Goal: Task Accomplishment & Management: Complete application form

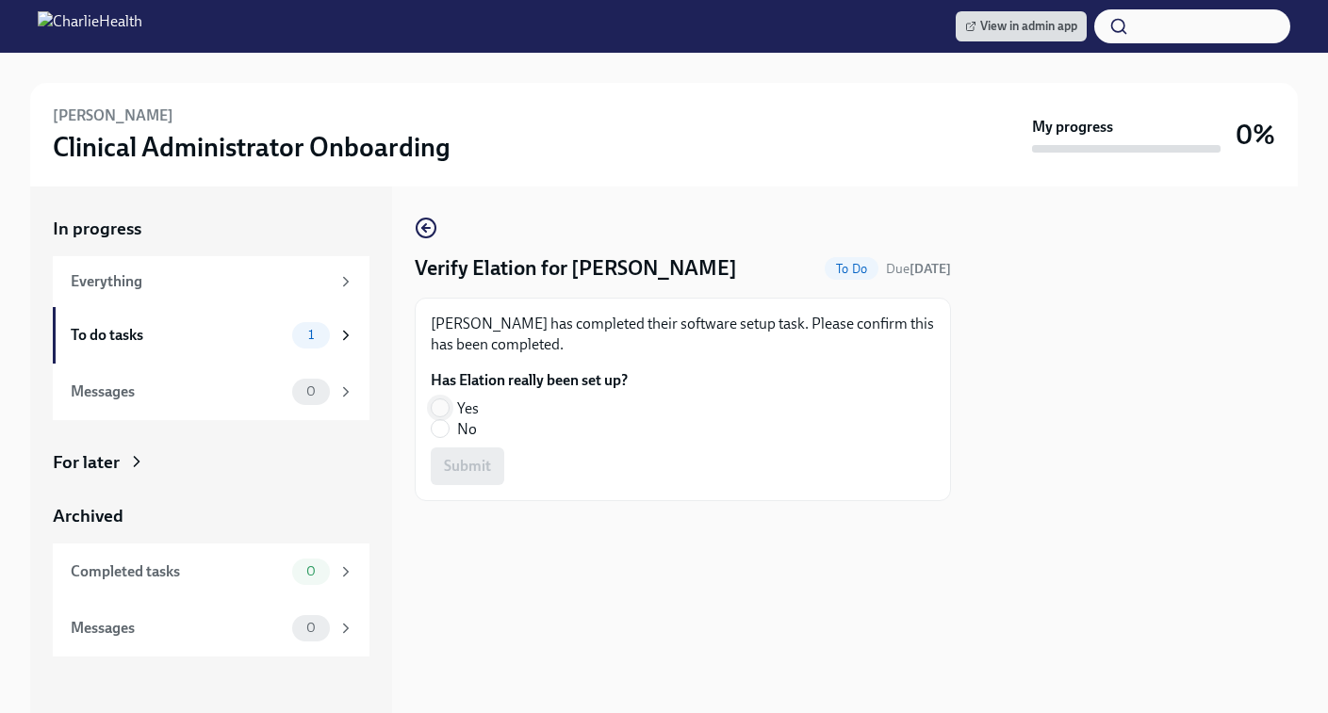
click at [443, 406] on input "Yes" at bounding box center [440, 407] width 17 height 17
radio input "true"
click at [454, 458] on span "Submit" at bounding box center [467, 466] width 47 height 19
click at [432, 409] on input "Yes" at bounding box center [440, 407] width 17 height 17
radio input "true"
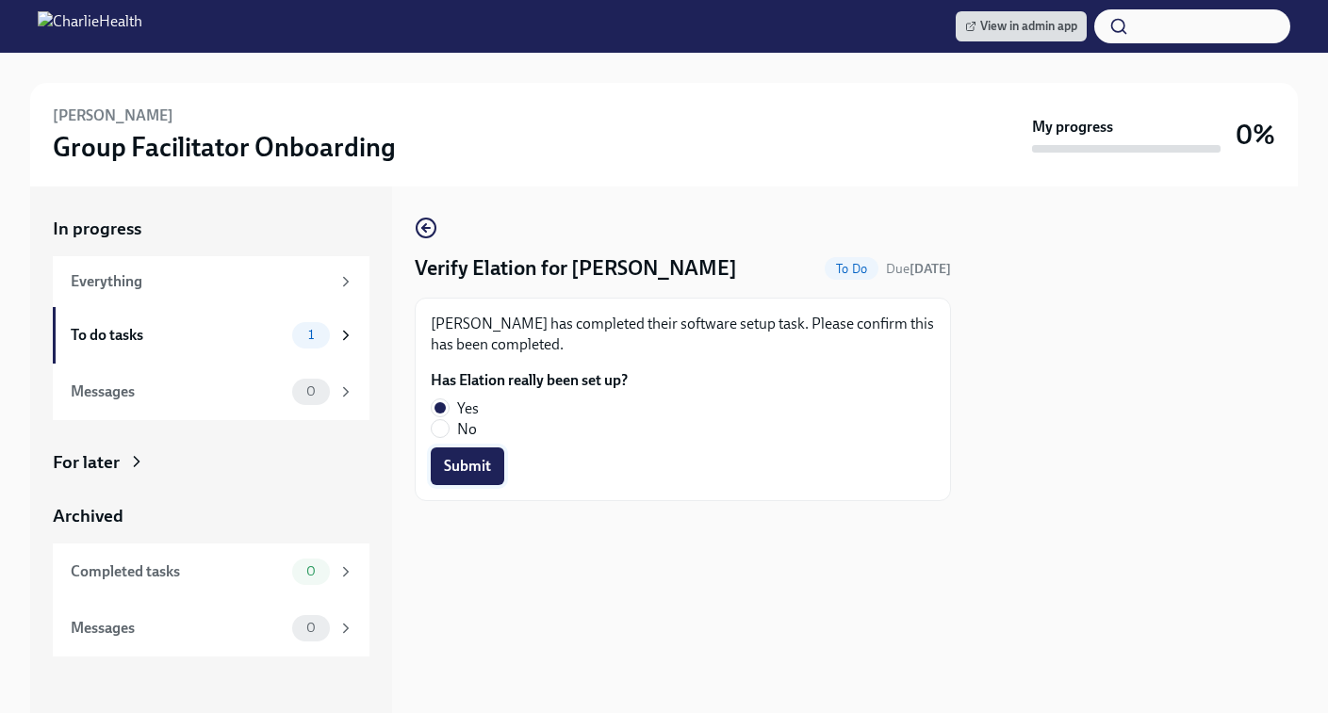
click at [464, 467] on span "Submit" at bounding box center [467, 466] width 47 height 19
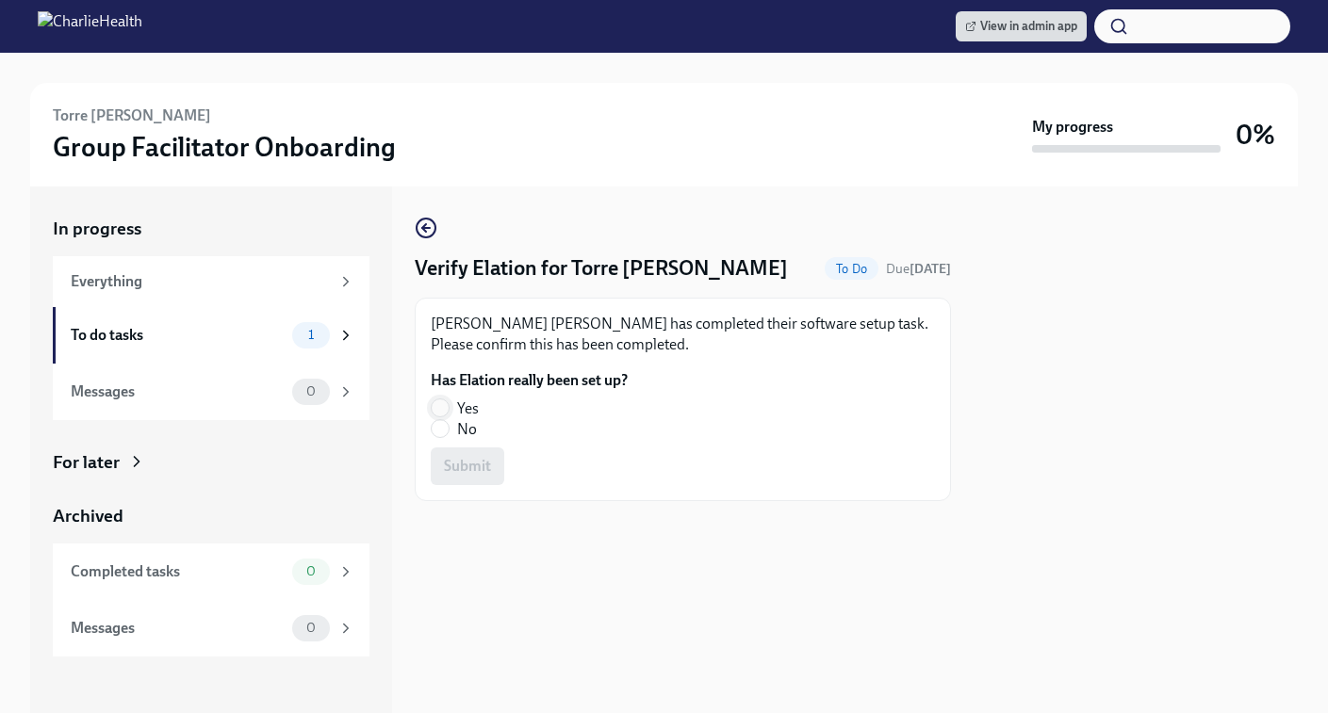
click at [445, 413] on input "Yes" at bounding box center [440, 407] width 17 height 17
radio input "true"
click at [456, 457] on span "Submit" at bounding box center [467, 466] width 47 height 19
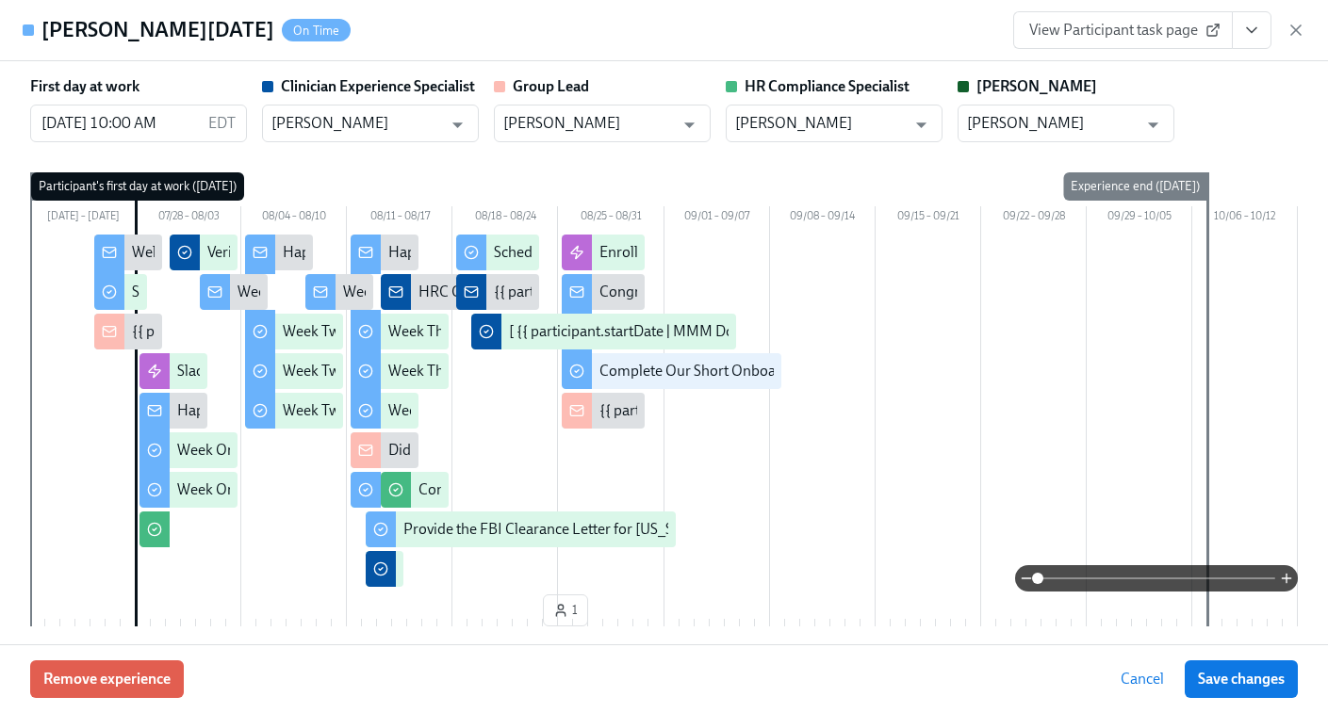
scroll to position [0, 31767]
click at [1295, 26] on icon "button" at bounding box center [1295, 30] width 19 height 19
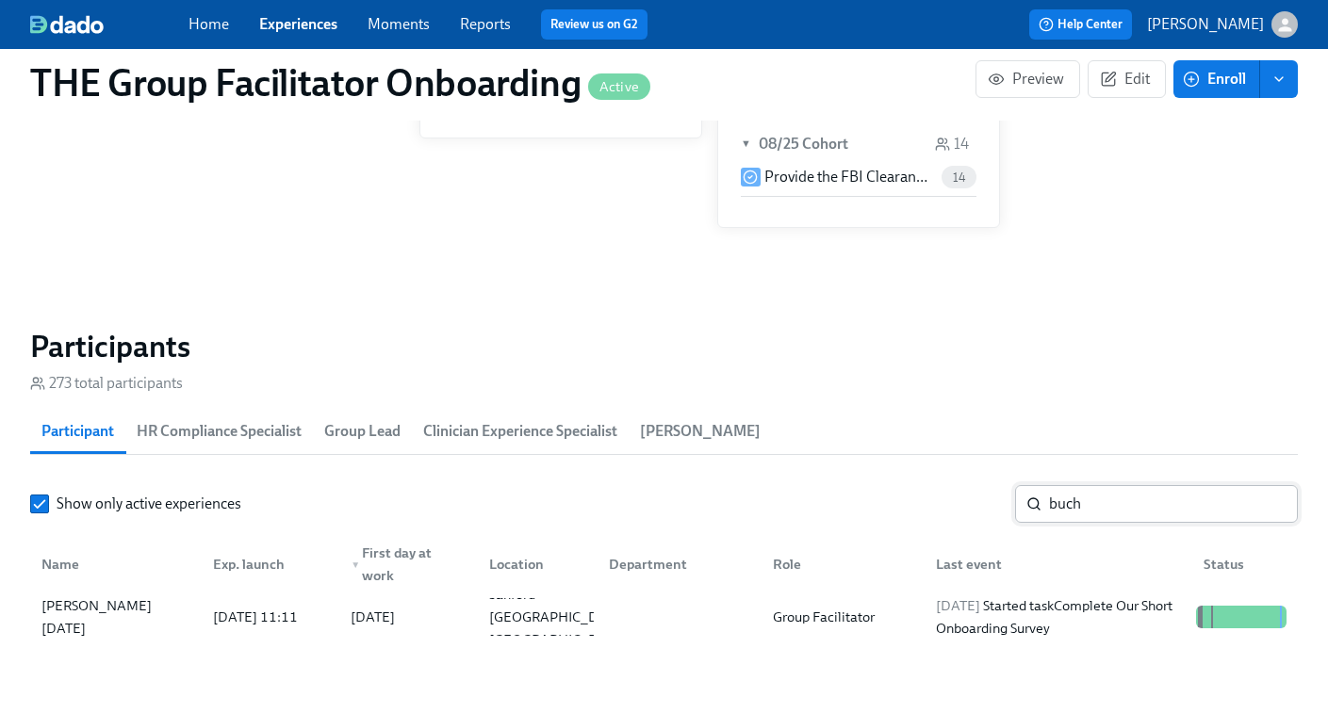
click at [1075, 510] on input "buch" at bounding box center [1173, 504] width 249 height 38
paste input "Joseph Carstens"
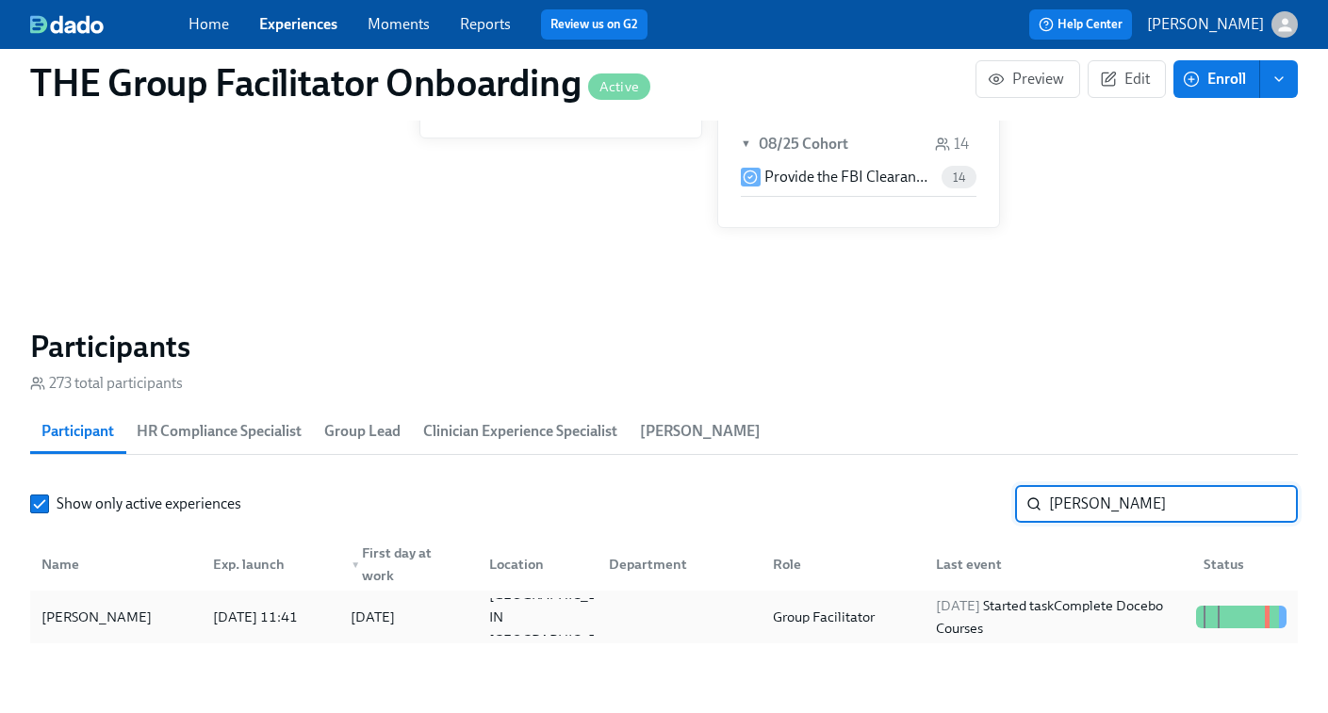
click at [1086, 607] on div "2025/08/25 Started task Complete Docebo Courses" at bounding box center [1058, 617] width 260 height 45
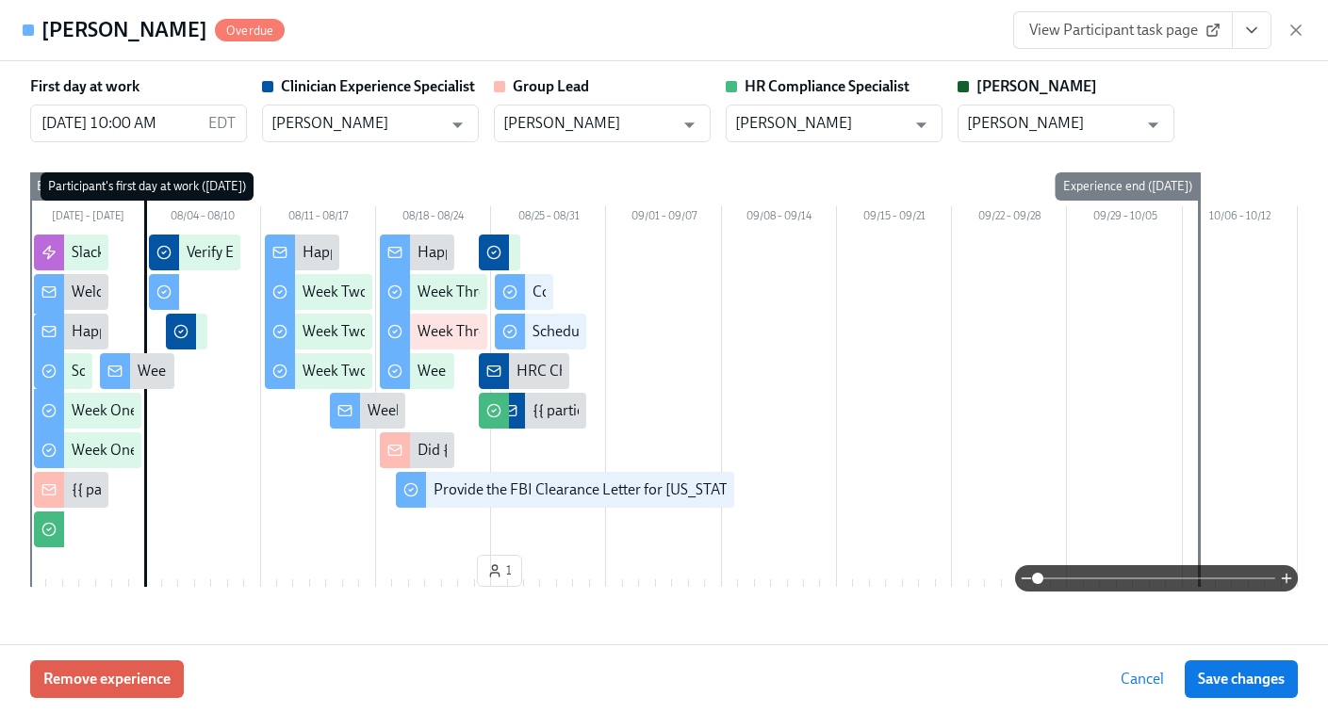
click at [1158, 27] on span "View Participant task page" at bounding box center [1123, 30] width 188 height 19
click at [1296, 30] on icon "button" at bounding box center [1295, 29] width 9 height 9
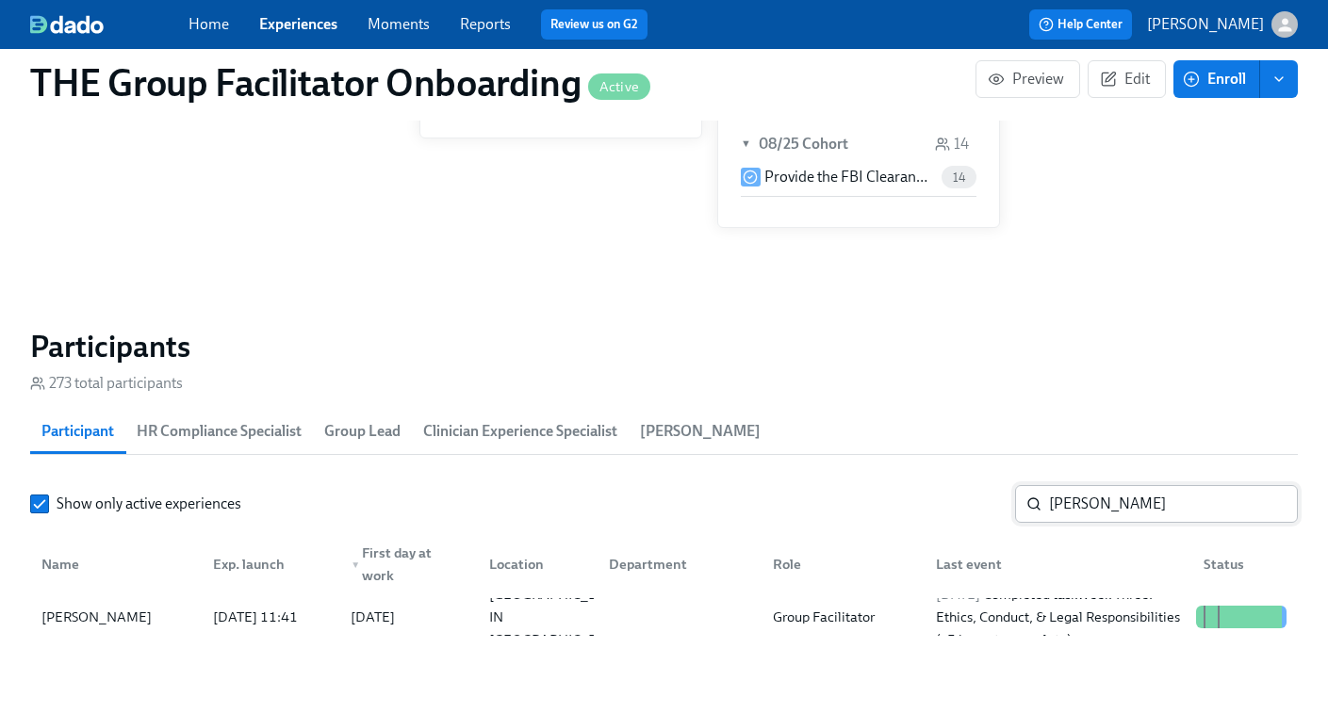
click at [1128, 522] on input "Joseph Carstens" at bounding box center [1173, 504] width 249 height 38
paste input "Rebekah Gohanna"
type input "Rebekah Gohanna"
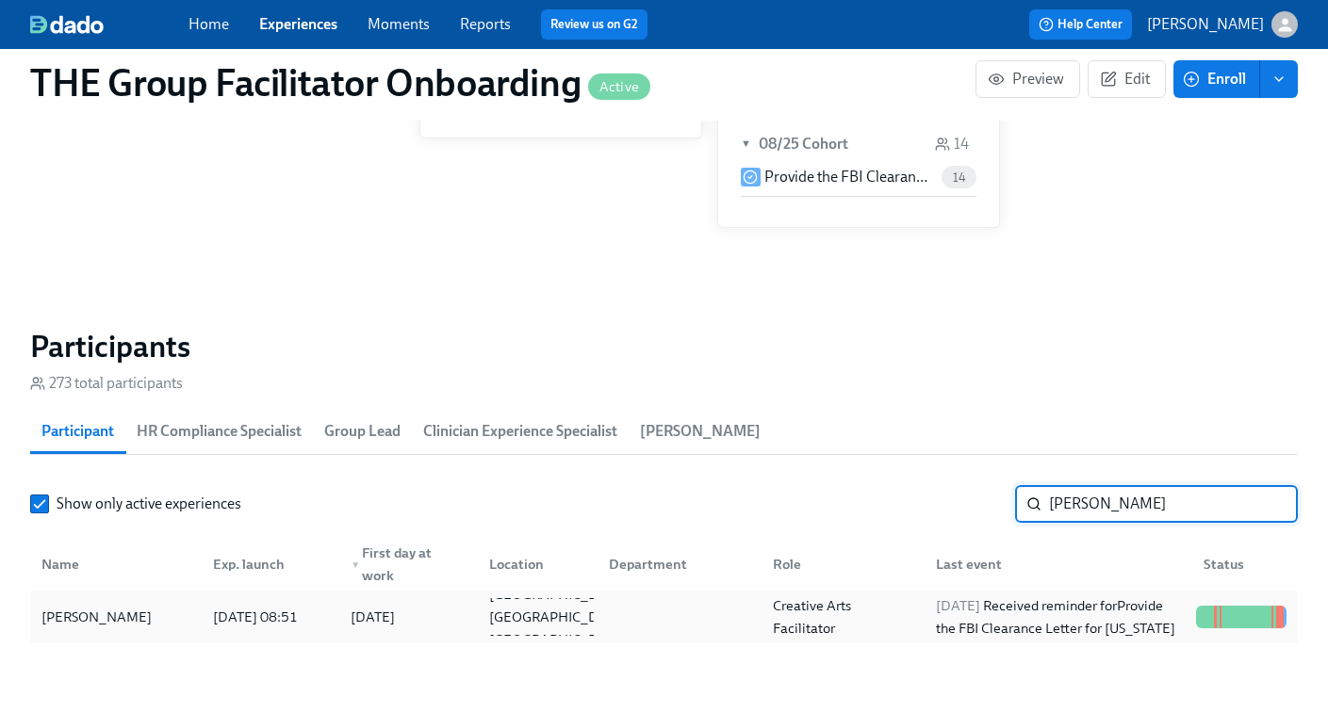
click at [1078, 615] on div "2025/08/25 Received reminder for Provide the FBI Clearance Letter for Pennsylva…" at bounding box center [1058, 617] width 260 height 45
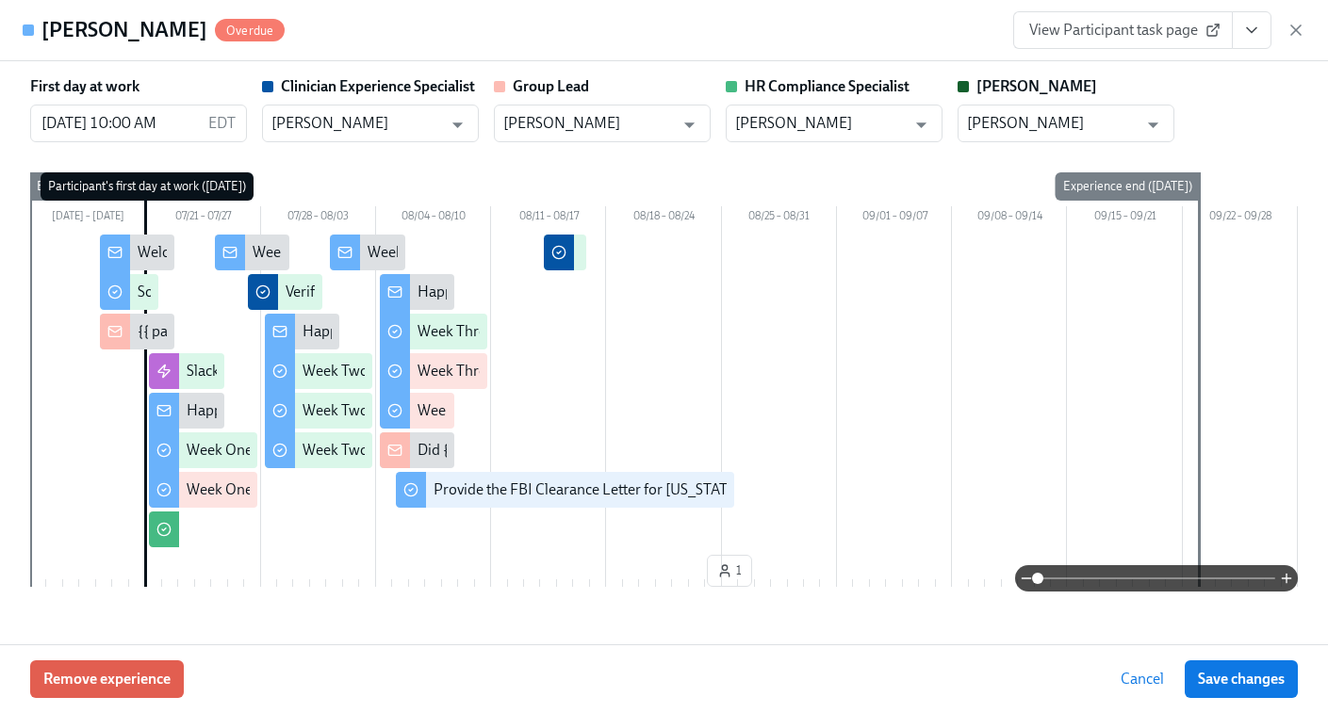
click at [1143, 31] on span "View Participant task page" at bounding box center [1123, 30] width 188 height 19
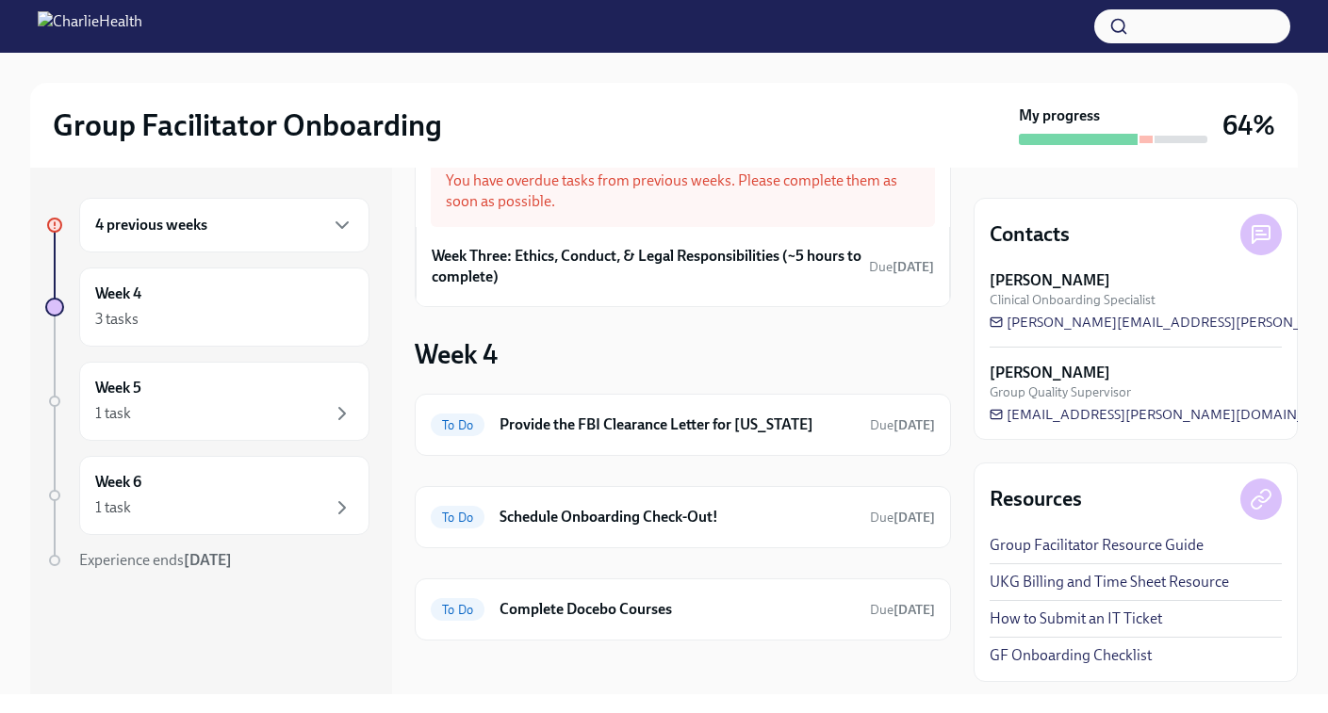
scroll to position [65, 0]
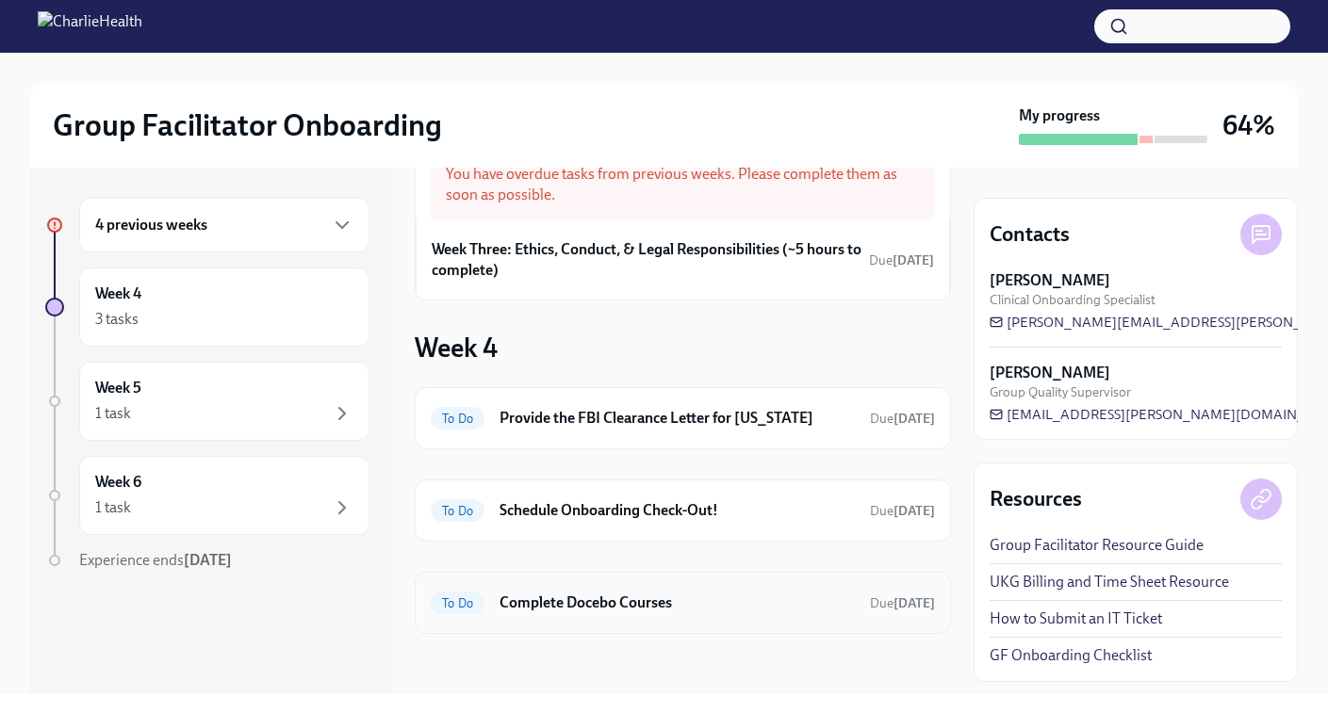
click at [601, 605] on h6 "Complete Docebo Courses" at bounding box center [676, 603] width 355 height 21
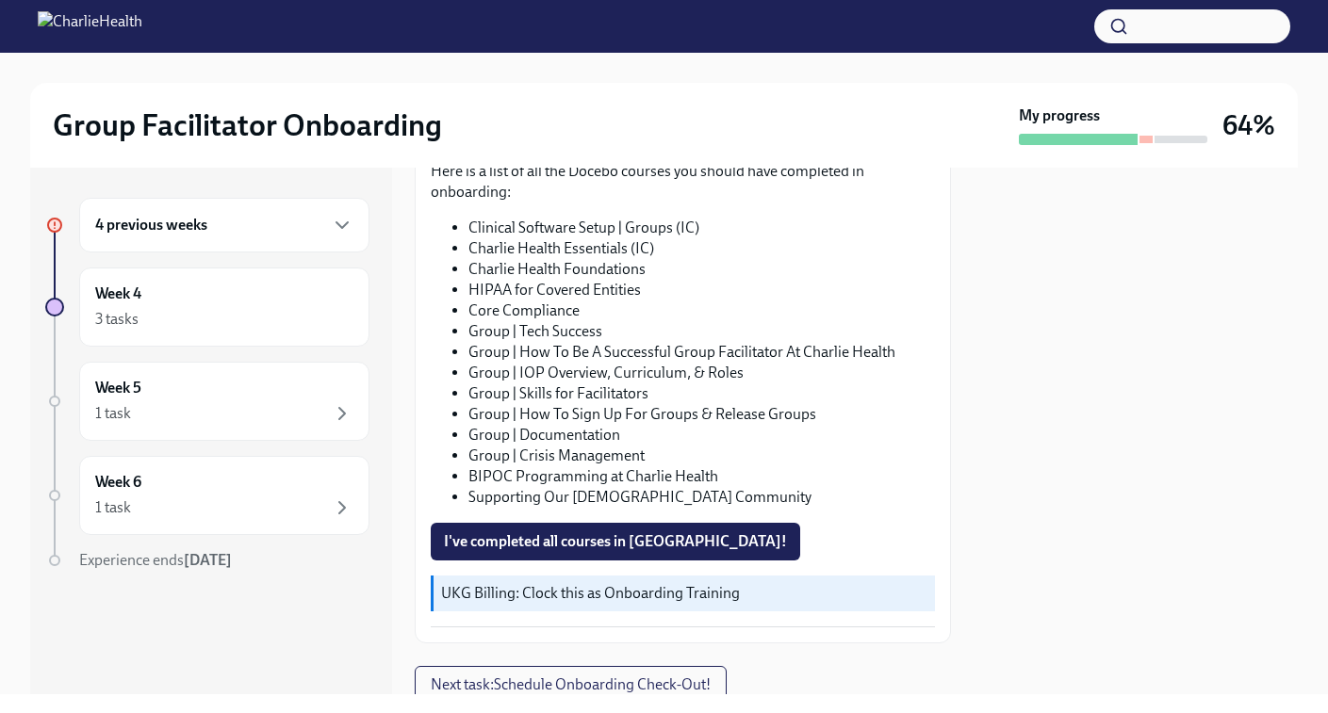
scroll to position [352, 0]
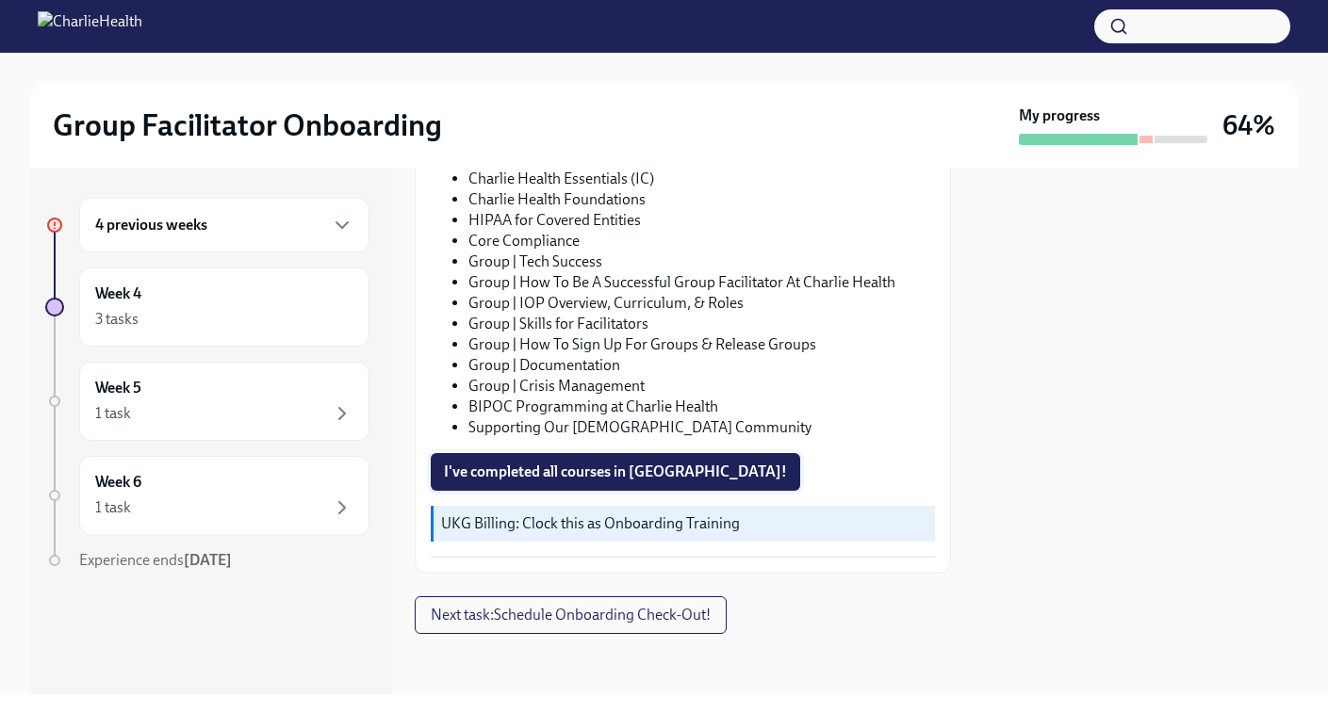
click at [586, 475] on span "I've completed all courses in Docebo!" at bounding box center [615, 472] width 343 height 19
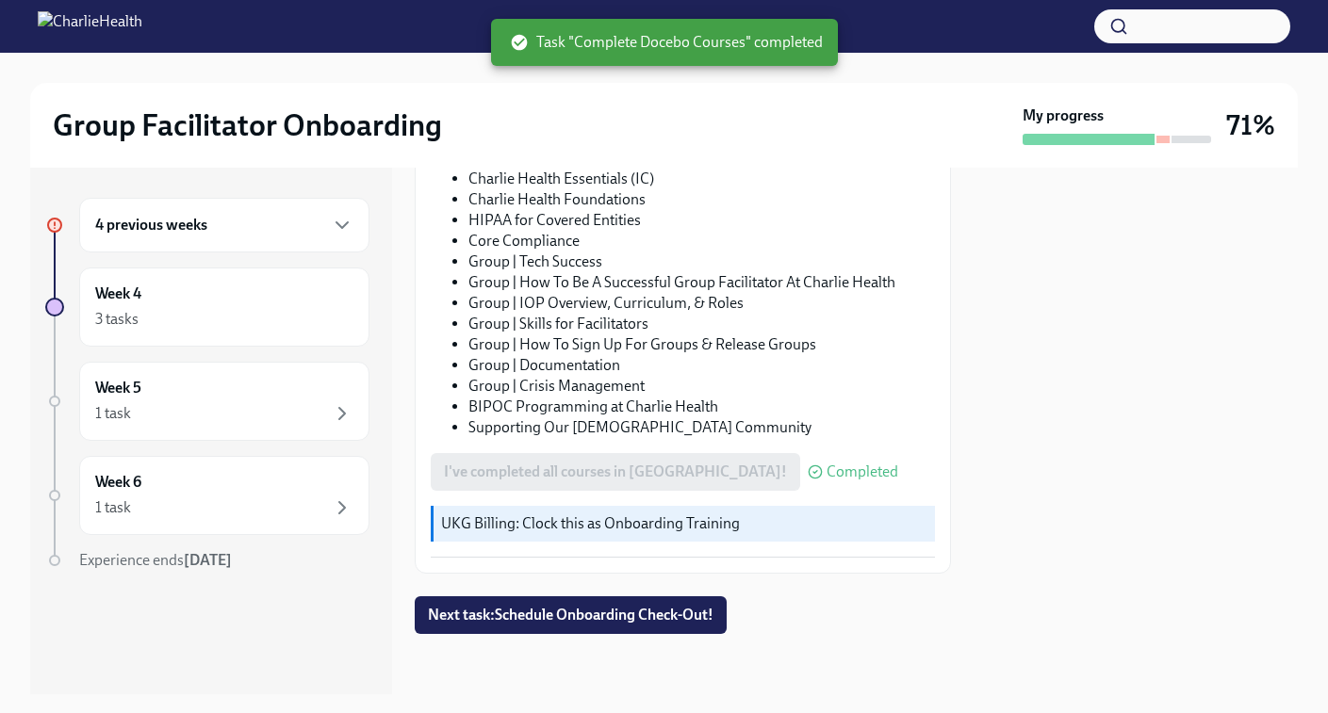
scroll to position [0, 0]
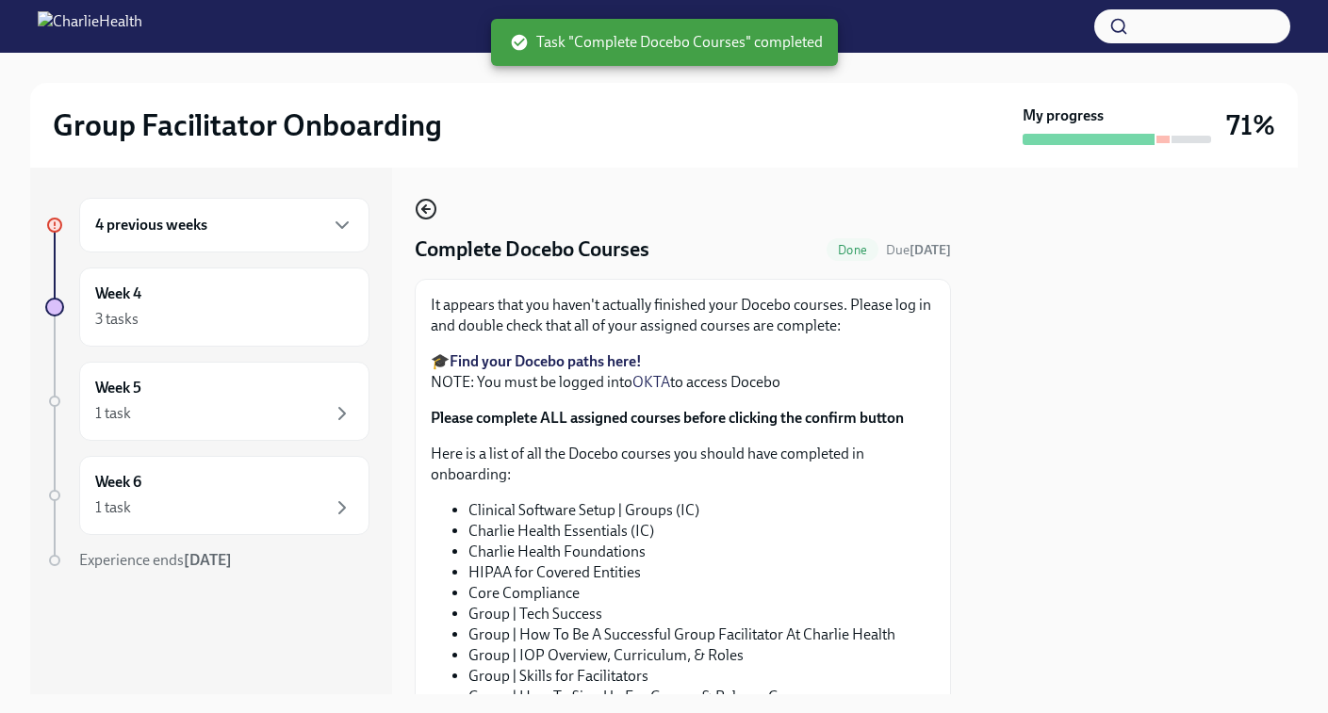
click at [422, 205] on icon "button" at bounding box center [426, 209] width 23 height 23
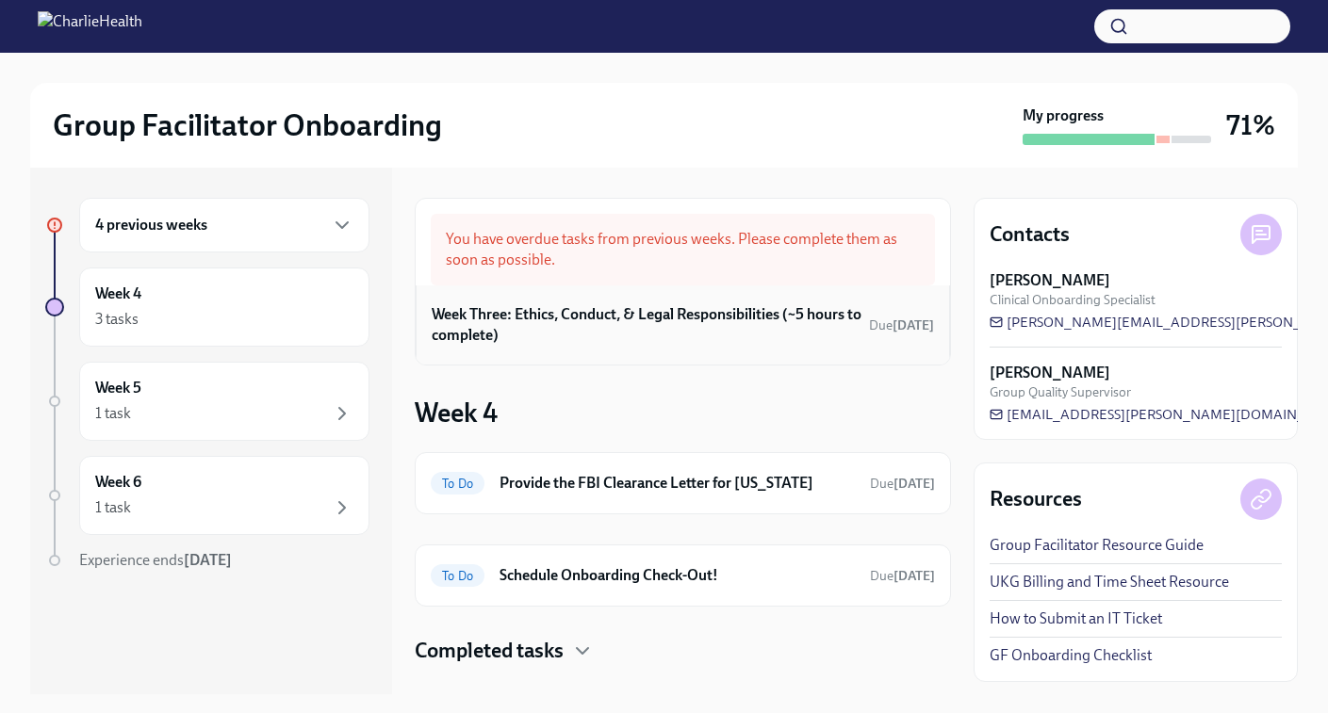
scroll to position [31, 0]
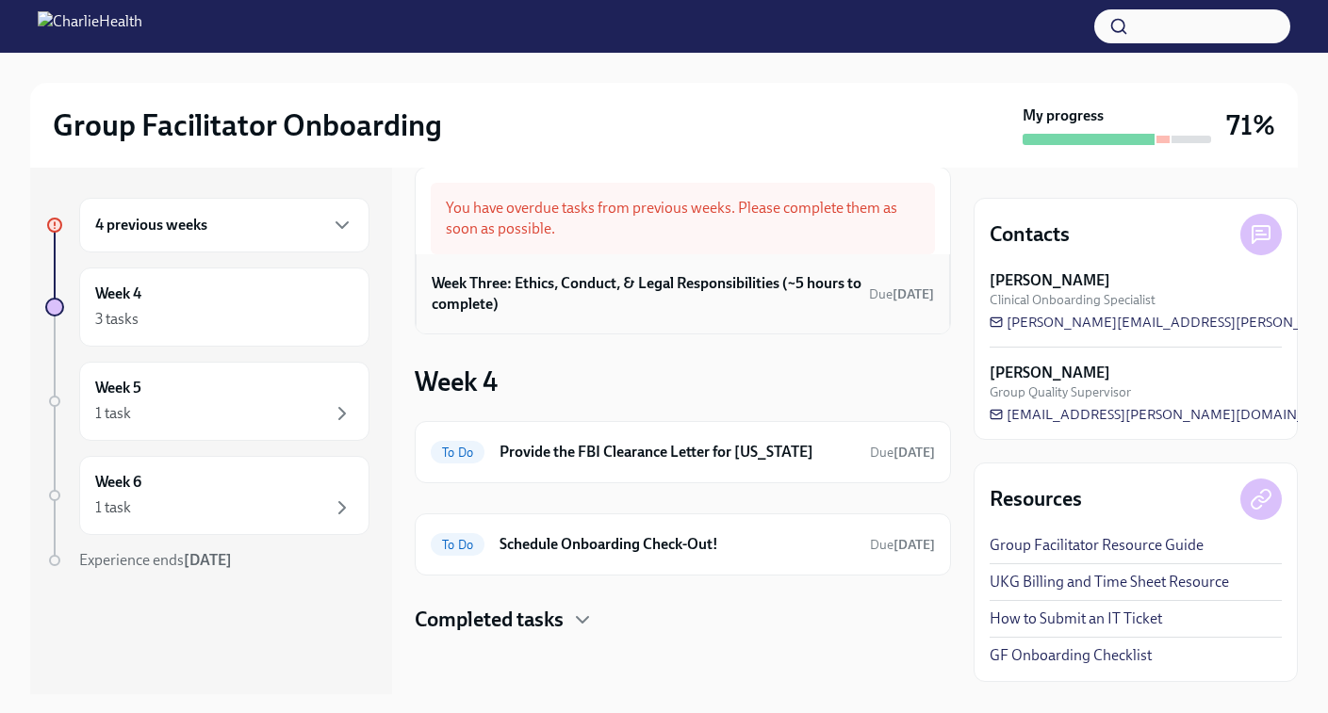
click at [567, 283] on h6 "Week Three: Ethics, Conduct, & Legal Responsibilities (~5 hours to complete)" at bounding box center [647, 293] width 430 height 41
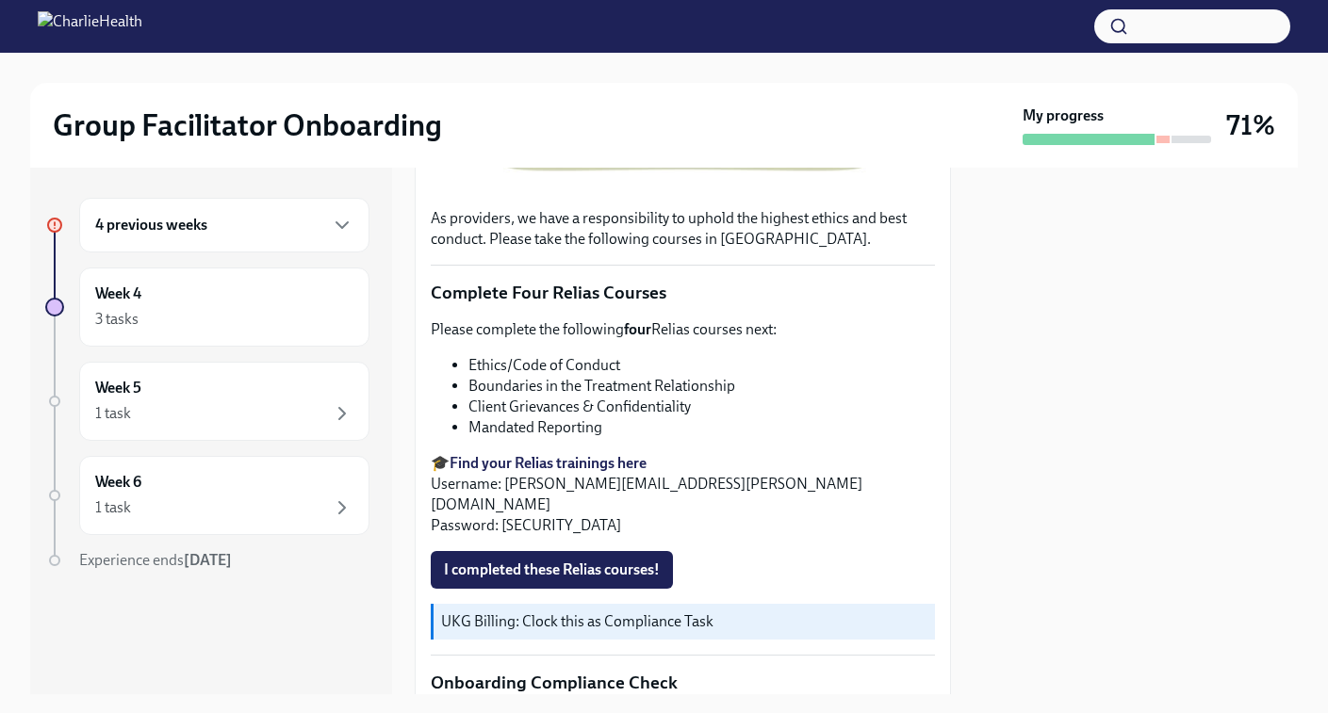
scroll to position [741, 0]
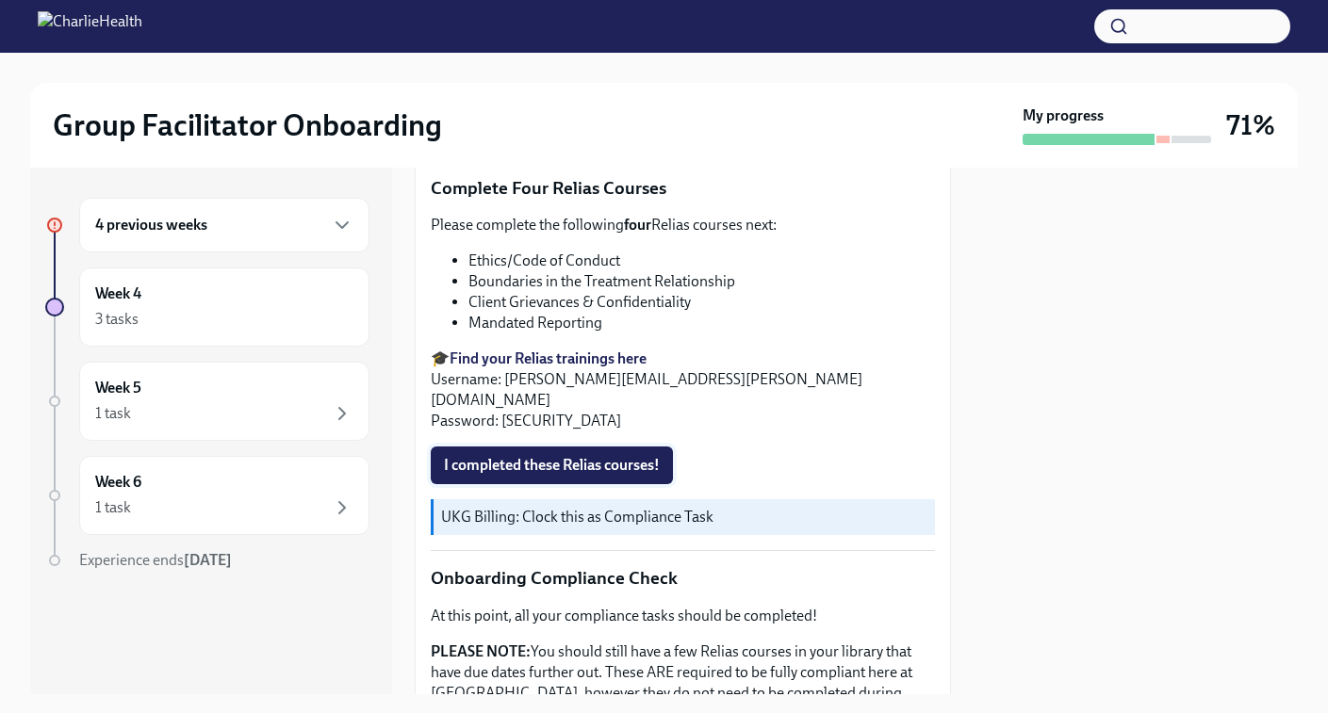
click at [580, 456] on span "I completed these Relias courses!" at bounding box center [552, 465] width 216 height 19
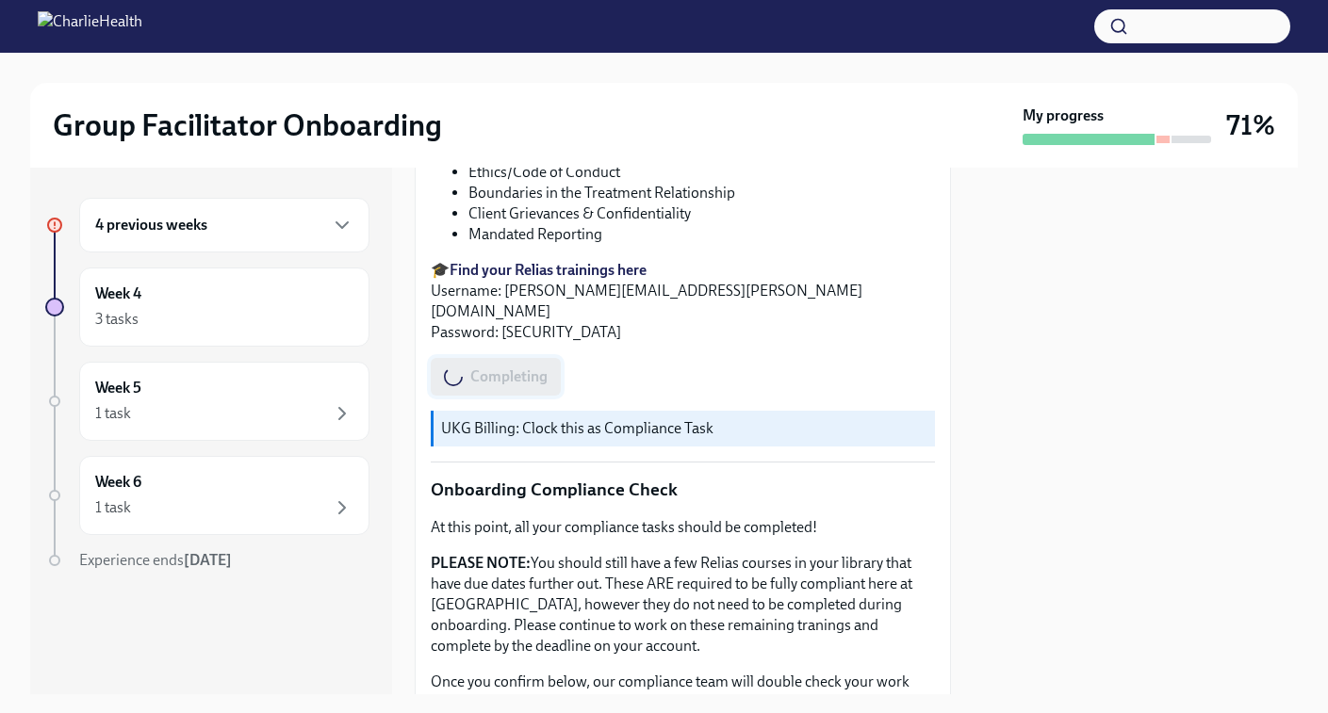
scroll to position [1053, 0]
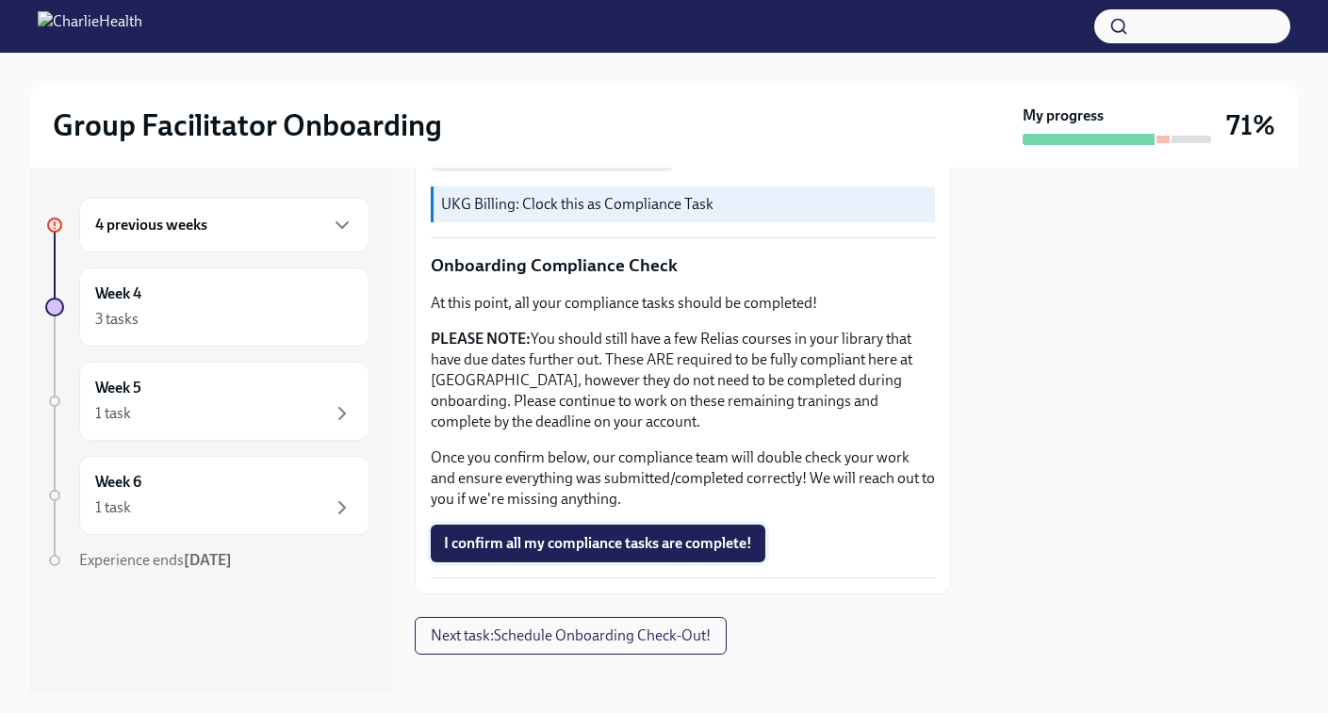
click at [592, 534] on span "I confirm all my compliance tasks are complete!" at bounding box center [598, 543] width 308 height 19
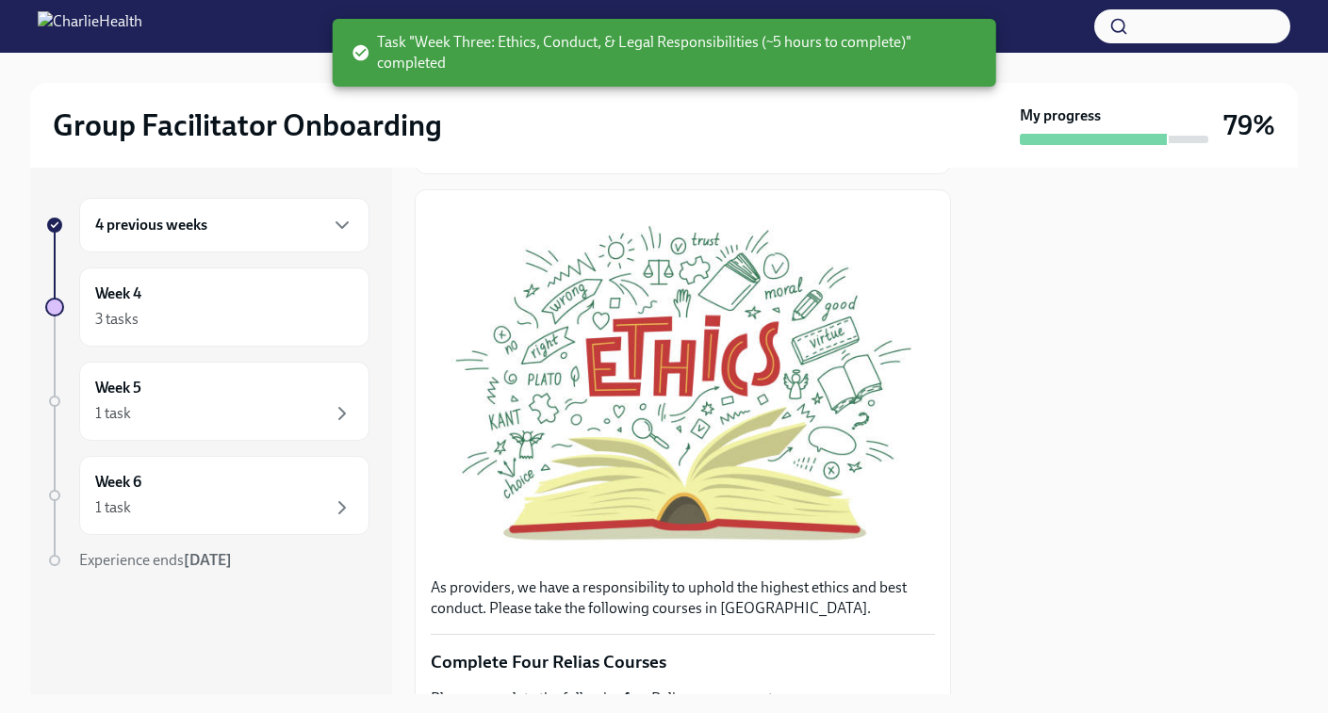
scroll to position [0, 0]
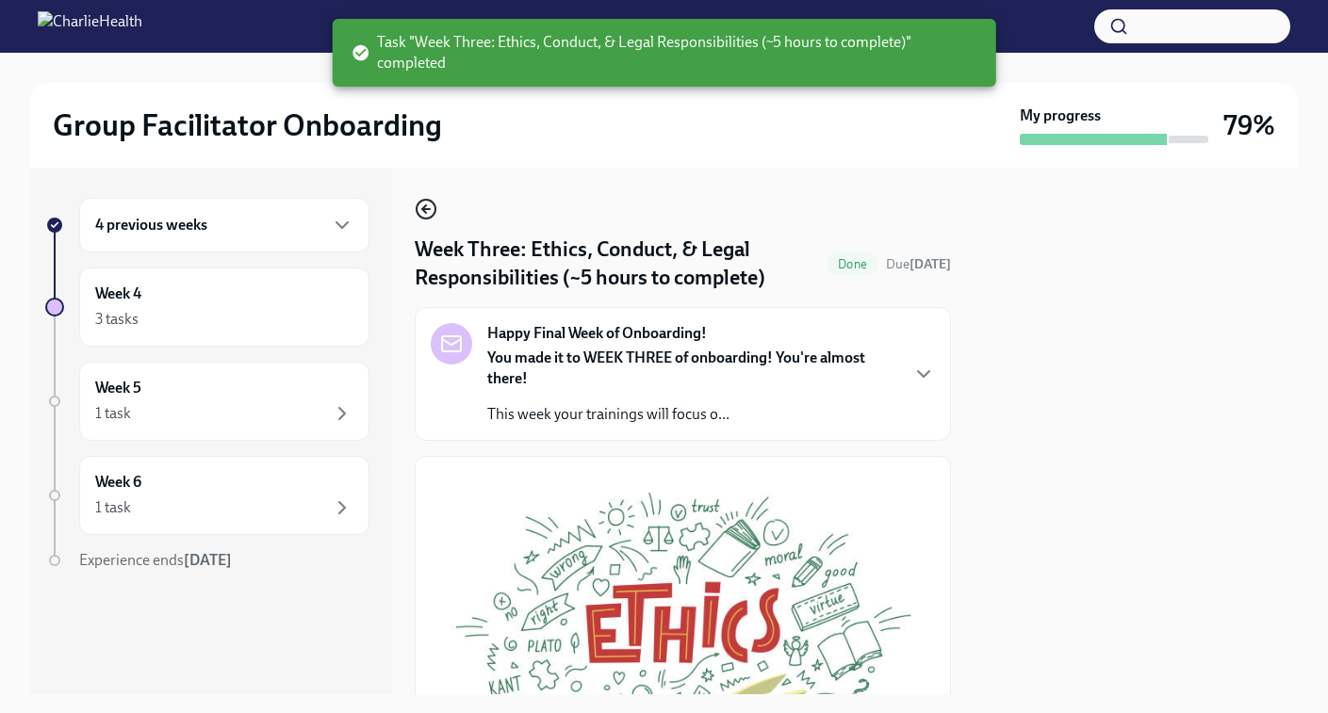
click at [430, 204] on icon "button" at bounding box center [426, 209] width 23 height 23
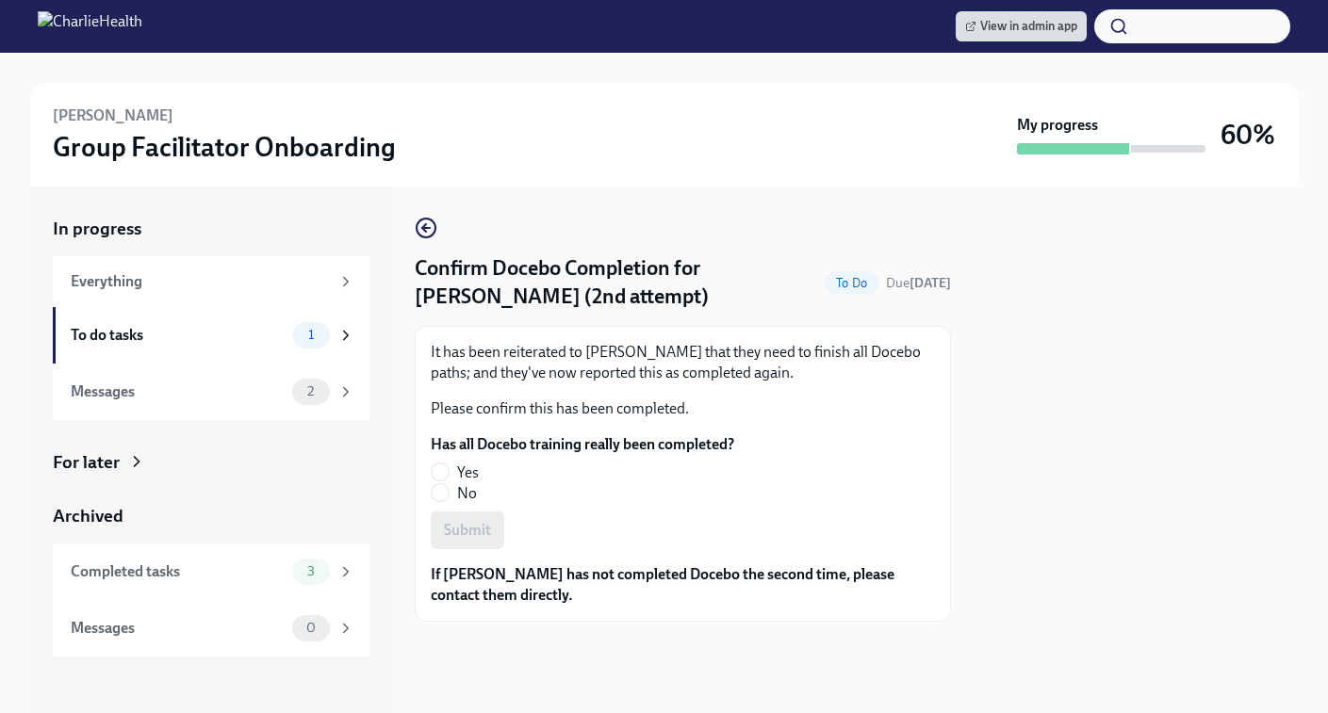
click at [450, 465] on label "Yes" at bounding box center [575, 473] width 288 height 21
click at [448, 465] on input "Yes" at bounding box center [440, 472] width 17 height 17
radio input "true"
click at [465, 511] on form "Has all Docebo training really been completed? Yes No Submit" at bounding box center [683, 491] width 504 height 115
click at [465, 528] on span "Submit" at bounding box center [467, 530] width 47 height 19
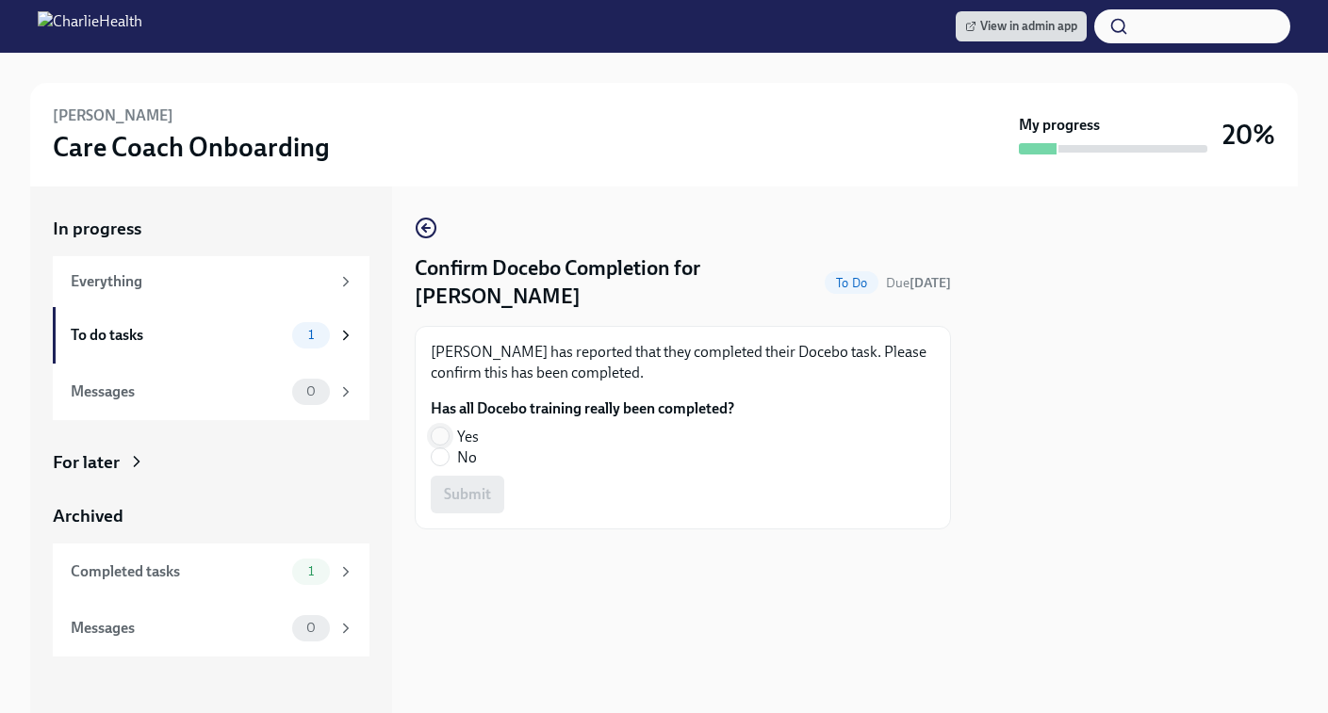
click at [443, 429] on input "Yes" at bounding box center [440, 436] width 17 height 17
radio input "true"
click at [461, 499] on span "Submit" at bounding box center [467, 494] width 47 height 19
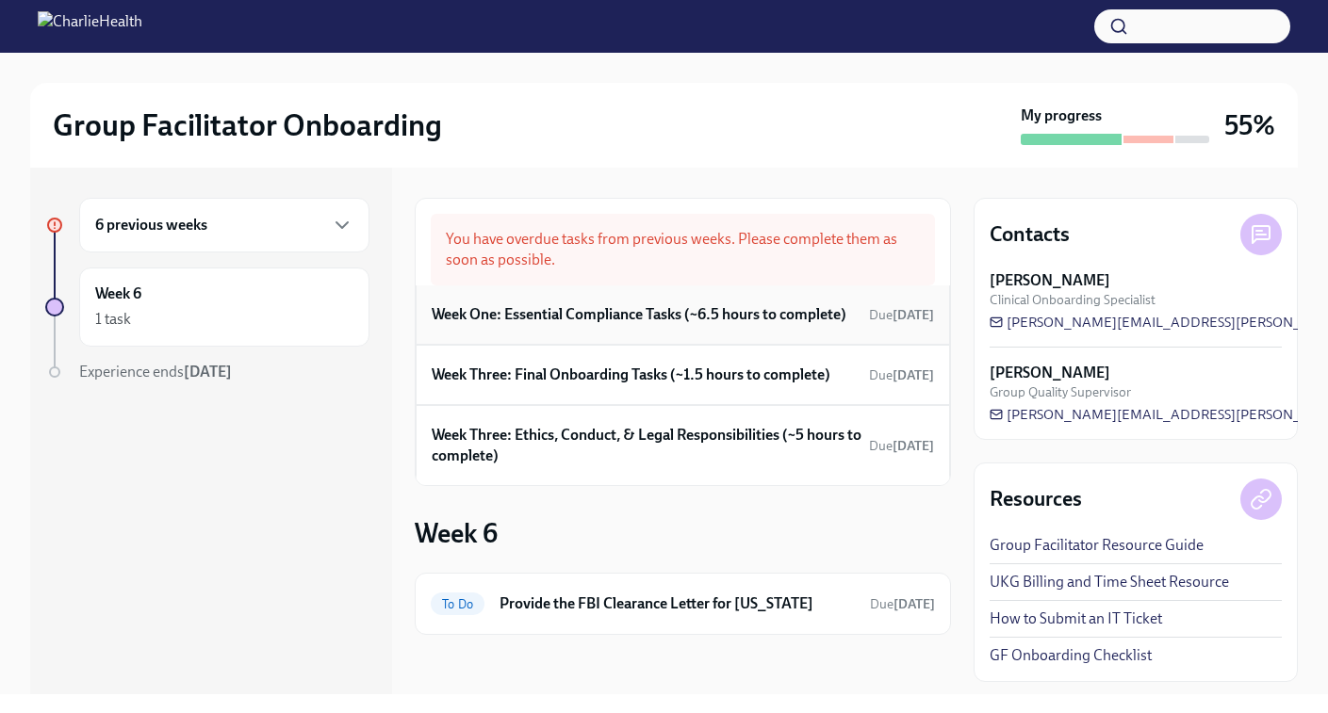
click at [602, 314] on h6 "Week One: Essential Compliance Tasks (~6.5 hours to complete)" at bounding box center [639, 314] width 415 height 21
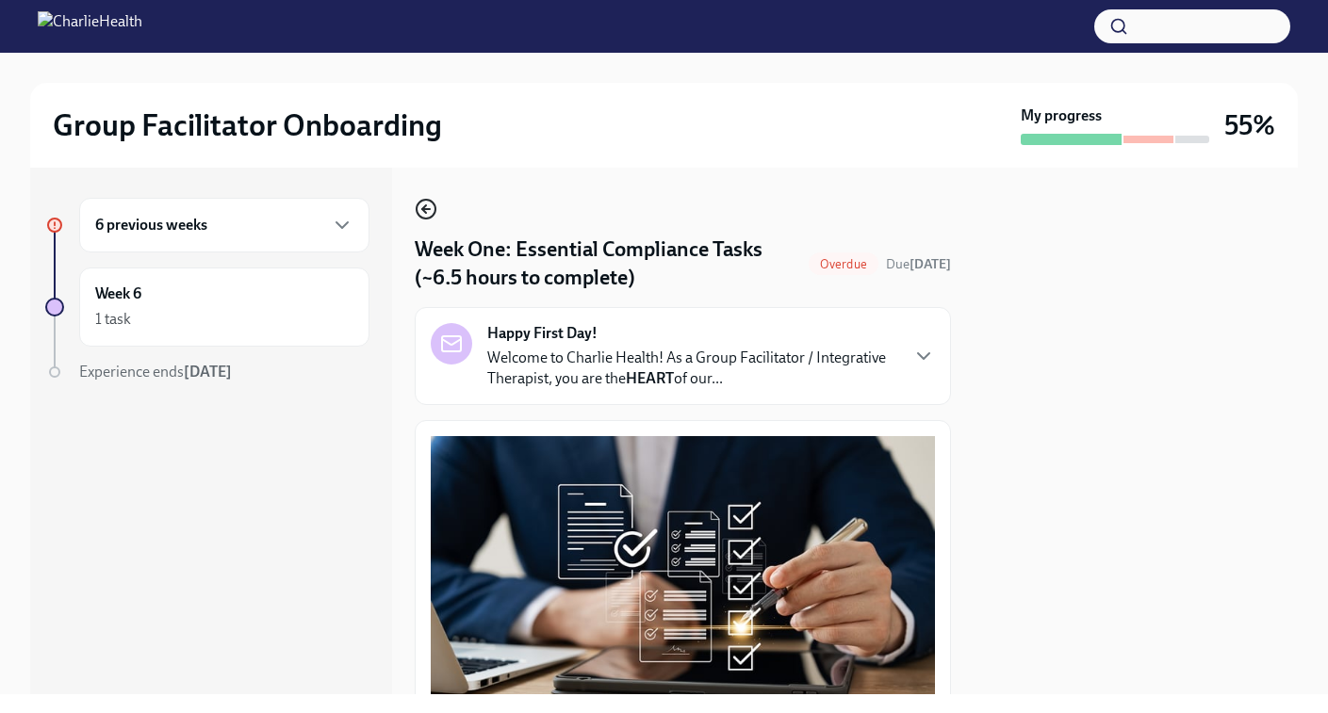
click at [425, 202] on icon "button" at bounding box center [426, 209] width 23 height 23
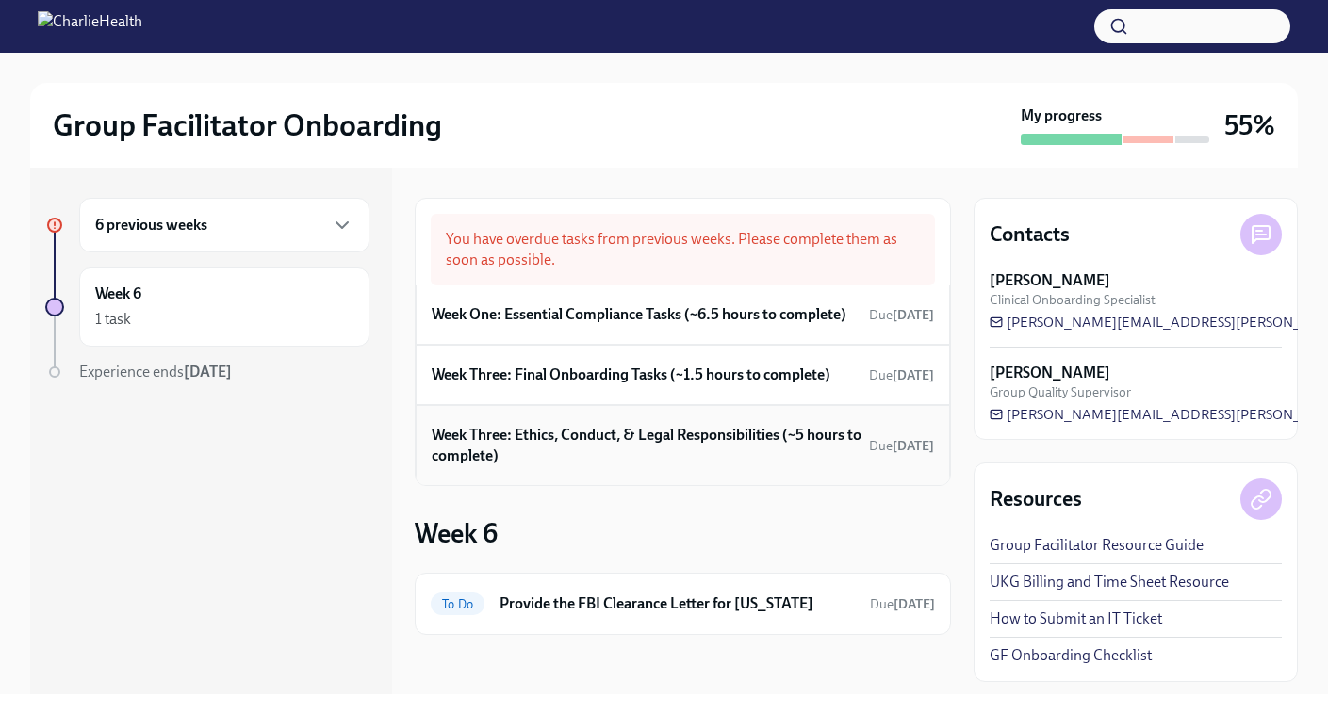
click at [623, 442] on h6 "Week Three: Ethics, Conduct, & Legal Responsibilities (~5 hours to complete)" at bounding box center [647, 445] width 430 height 41
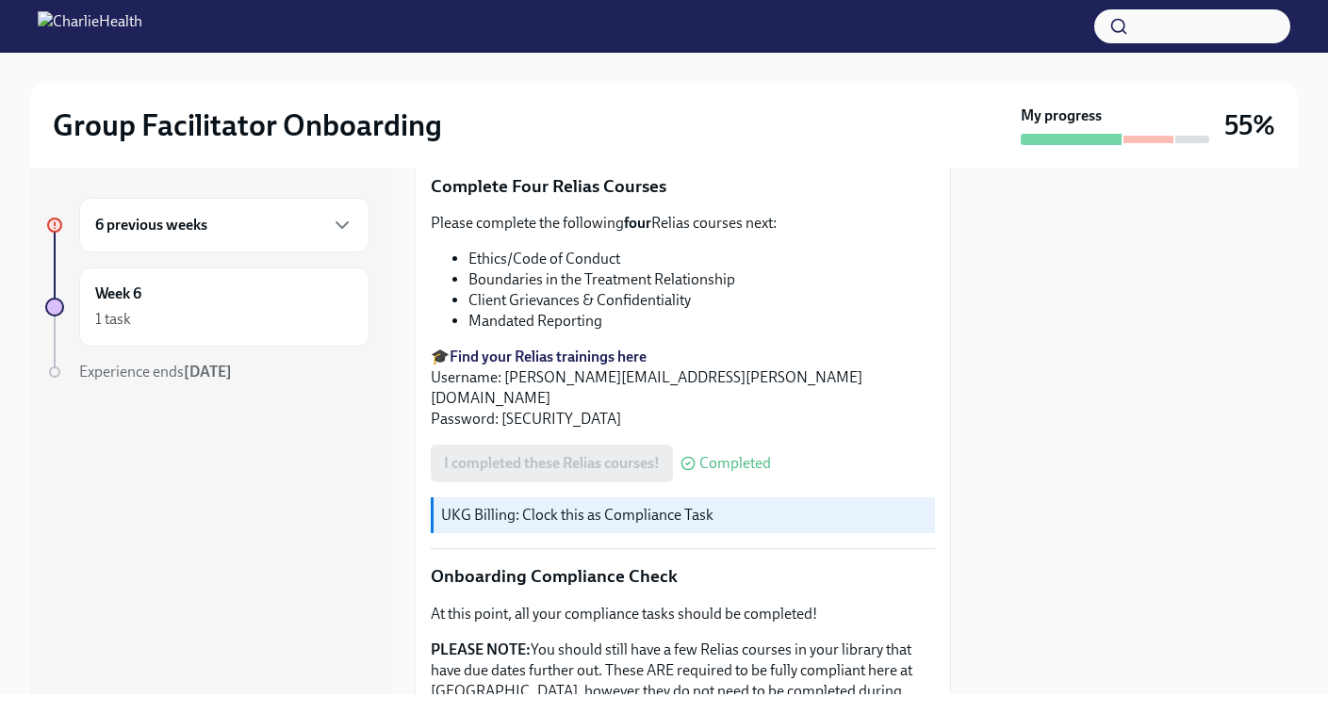
scroll to position [1068, 0]
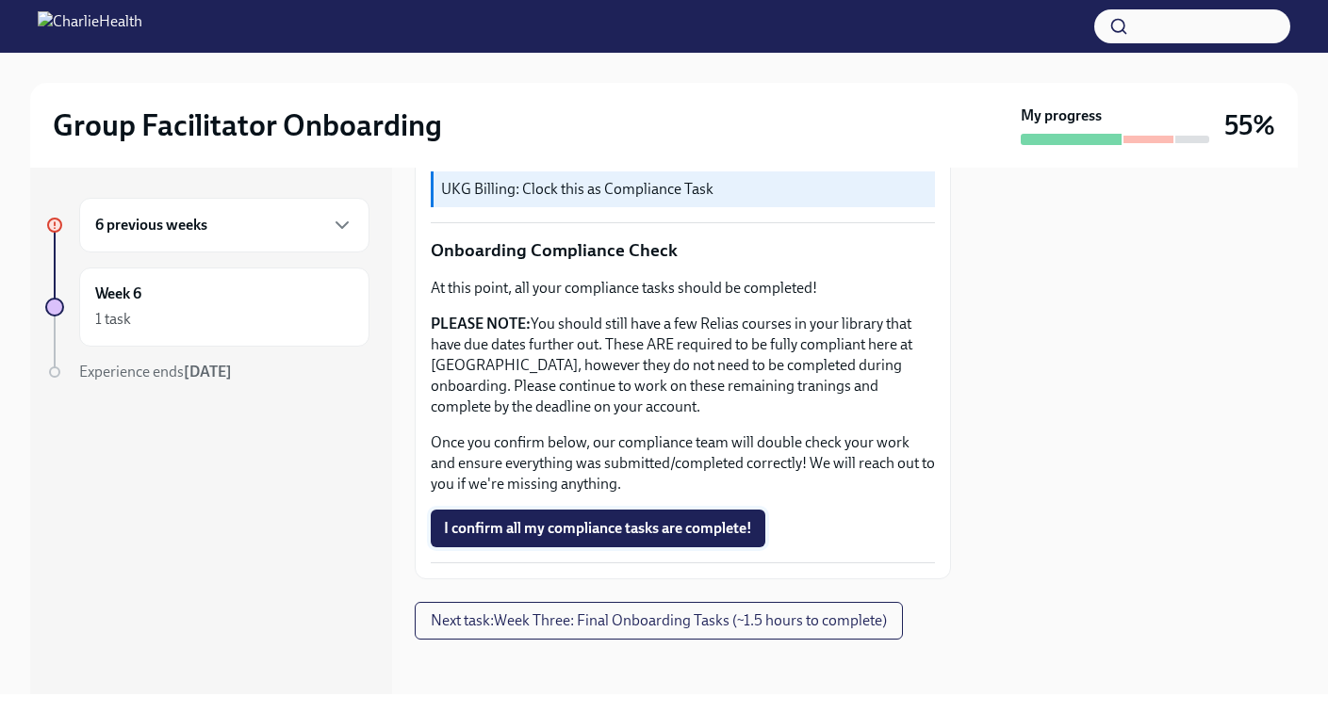
click at [634, 528] on span "I confirm all my compliance tasks are complete!" at bounding box center [598, 528] width 308 height 19
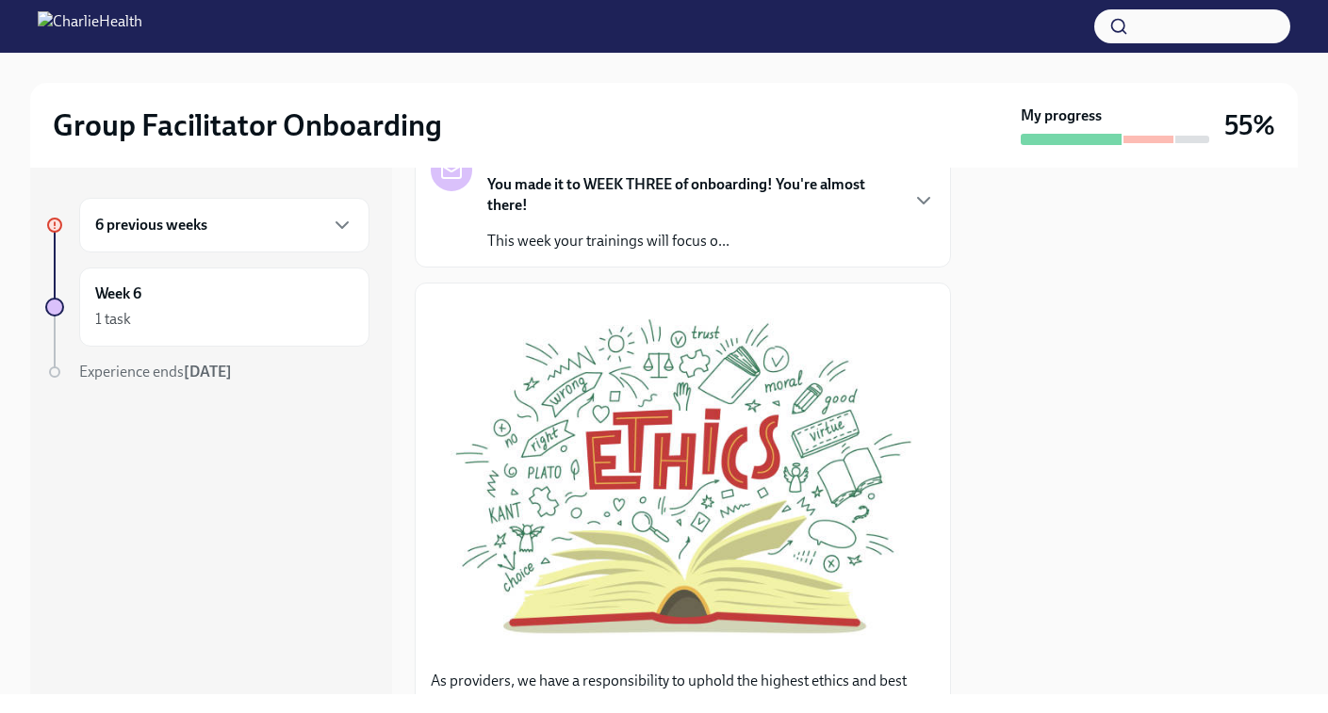
scroll to position [0, 0]
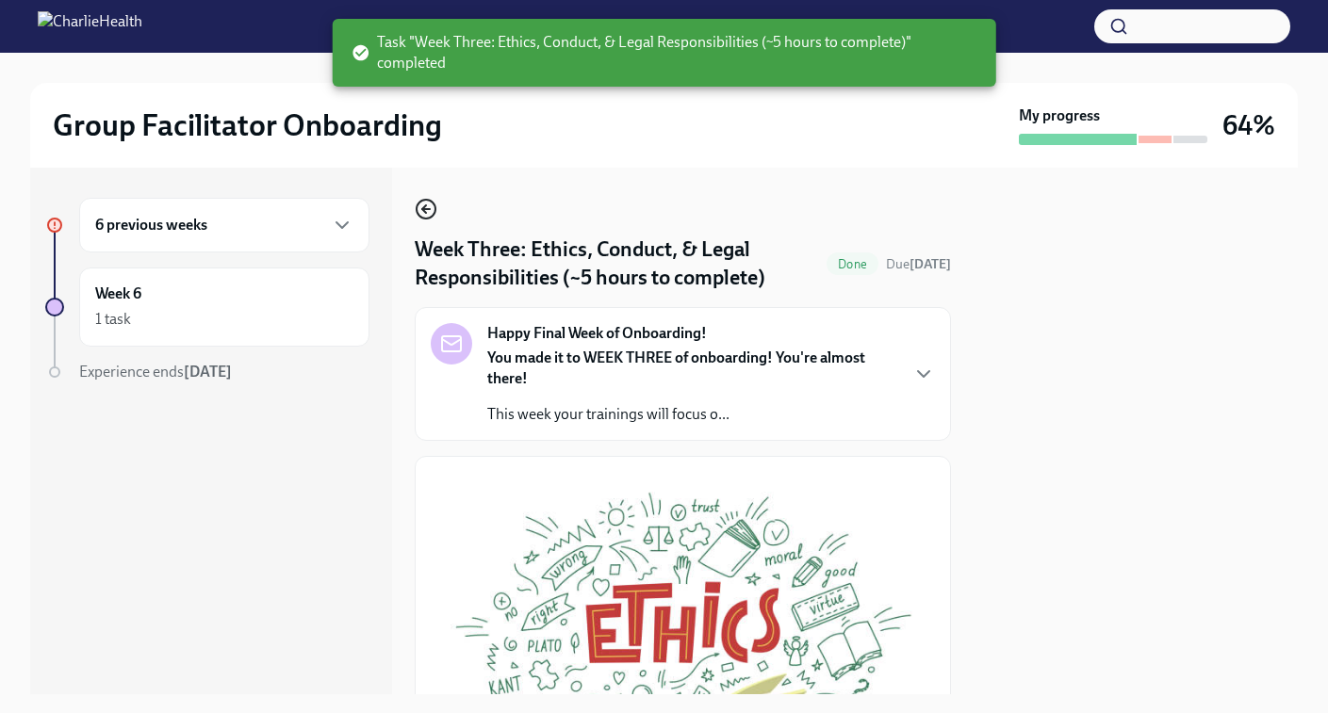
click at [426, 206] on icon "button" at bounding box center [426, 209] width 23 height 23
